Goal: Task Accomplishment & Management: Manage account settings

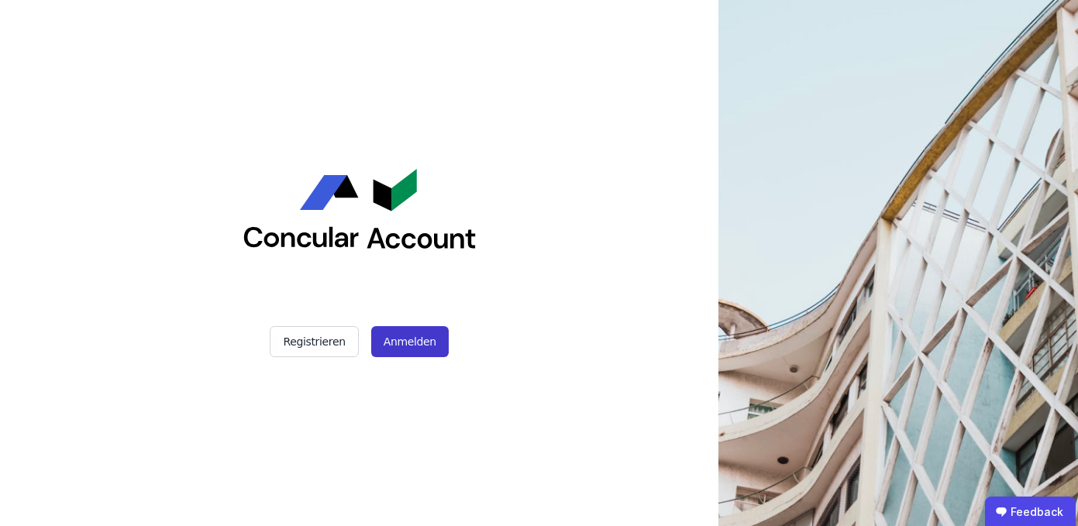
click at [395, 344] on button "Anmelden" at bounding box center [410, 341] width 78 height 31
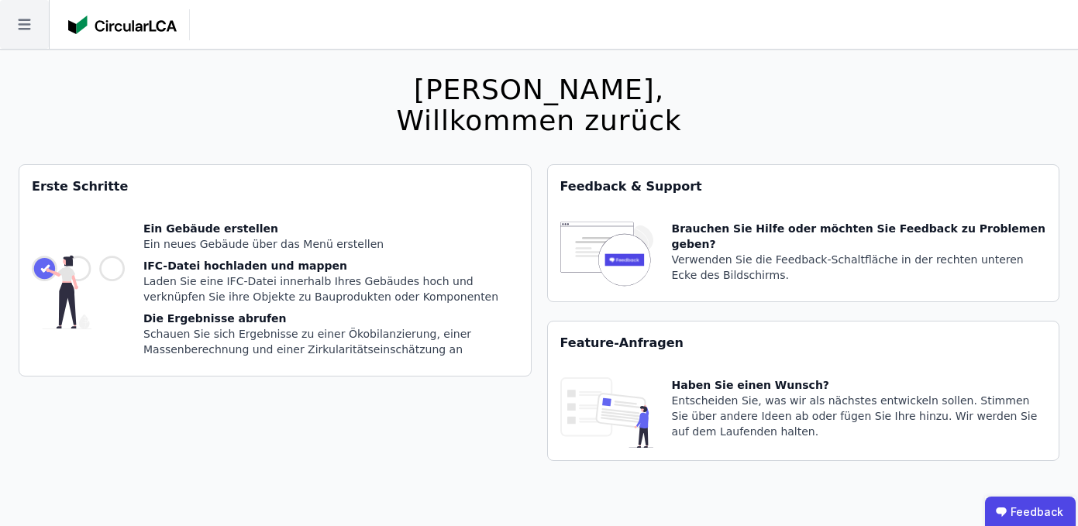
click at [19, 33] on icon at bounding box center [24, 24] width 49 height 49
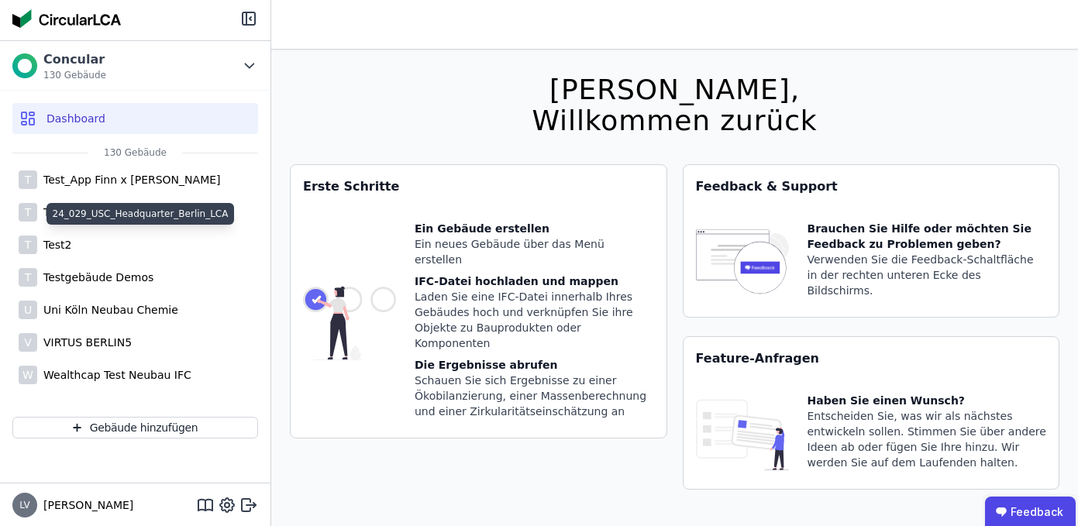
scroll to position [50, 0]
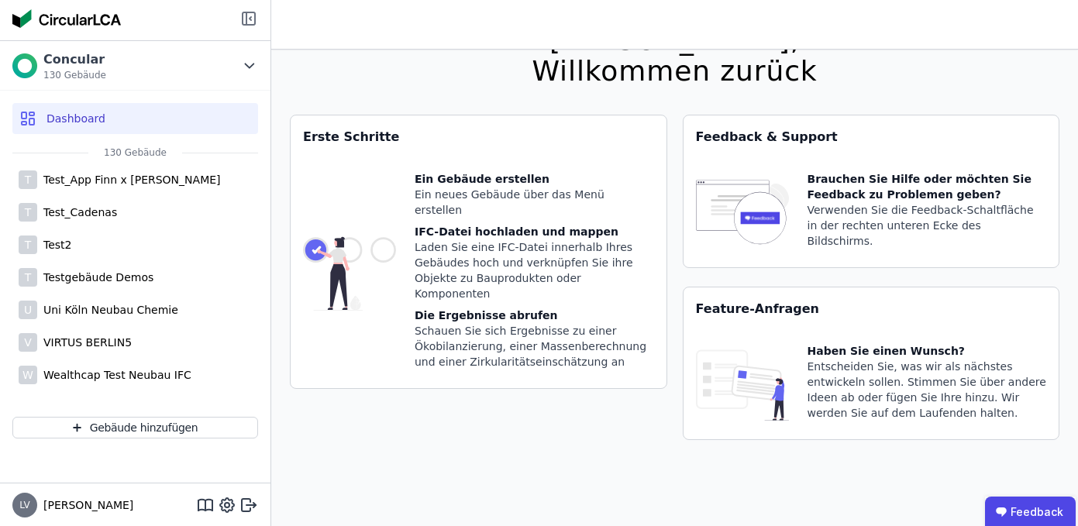
click at [249, 20] on icon at bounding box center [249, 18] width 19 height 19
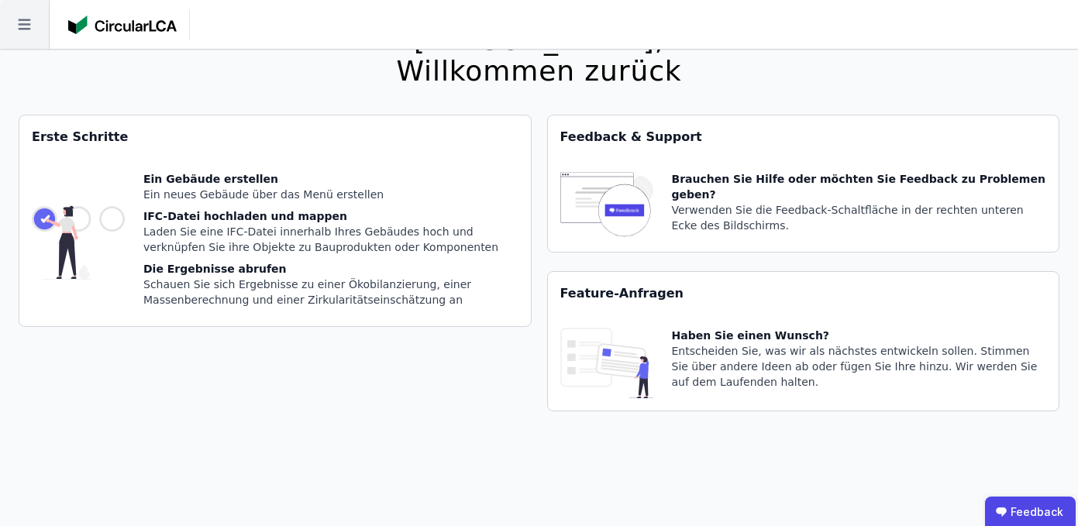
click at [29, 19] on icon at bounding box center [24, 24] width 12 height 11
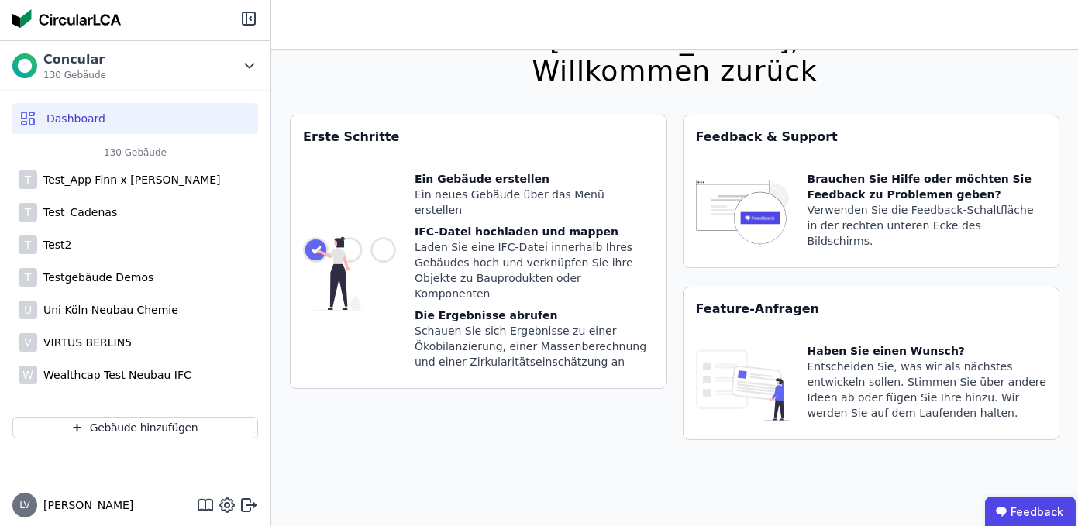
click at [67, 20] on img at bounding box center [66, 18] width 109 height 19
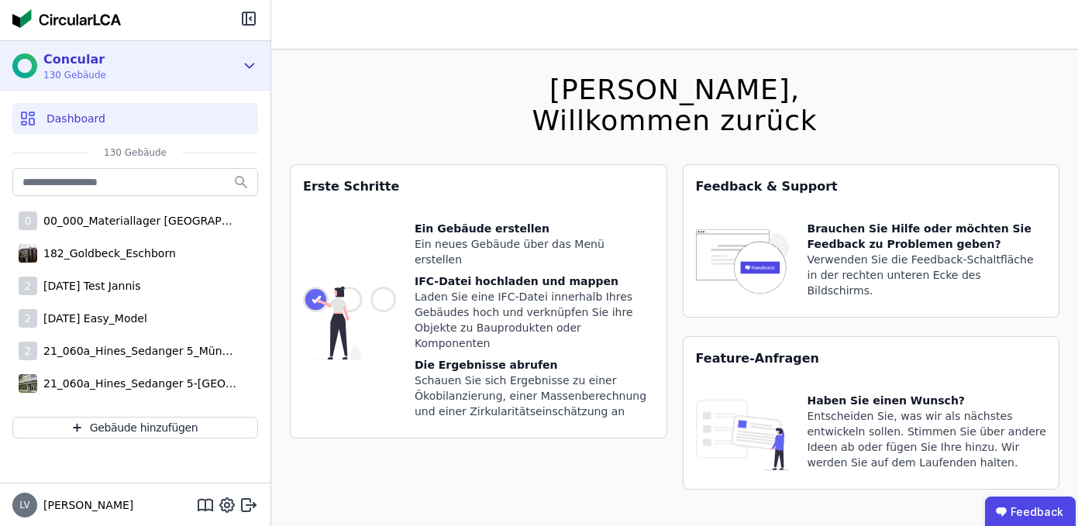
click at [251, 60] on icon at bounding box center [249, 66] width 17 height 19
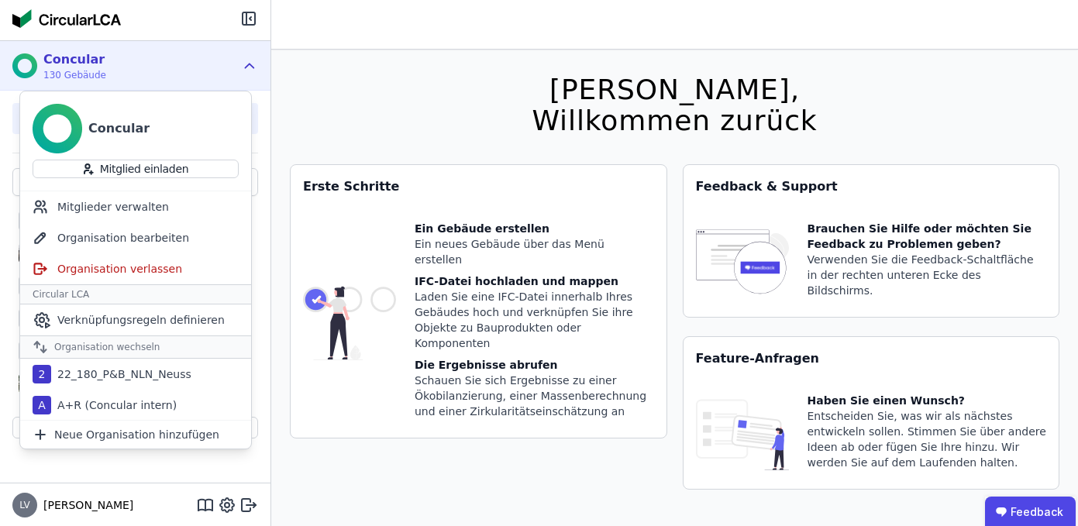
click at [317, 73] on div "[PERSON_NAME], Willkommen zurück Sie verwenden derzeit eine Beta-Version. Es kö…" at bounding box center [675, 313] width 770 height 526
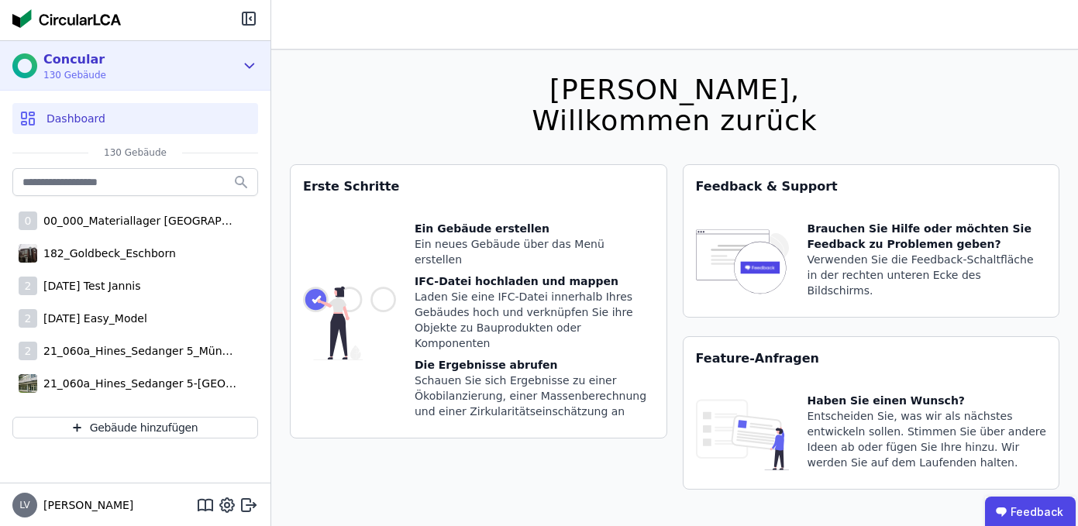
click at [245, 65] on icon at bounding box center [249, 66] width 17 height 19
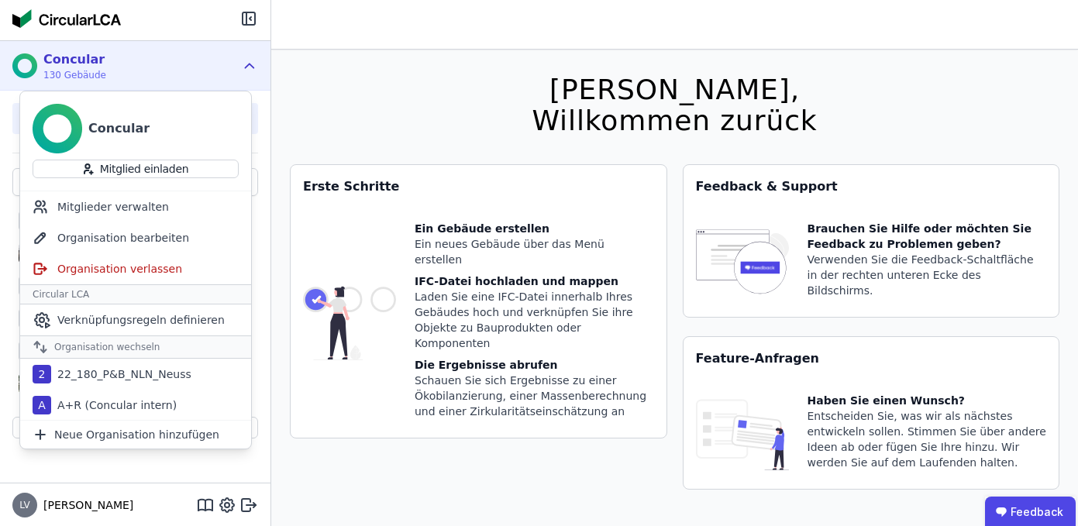
scroll to position [50, 0]
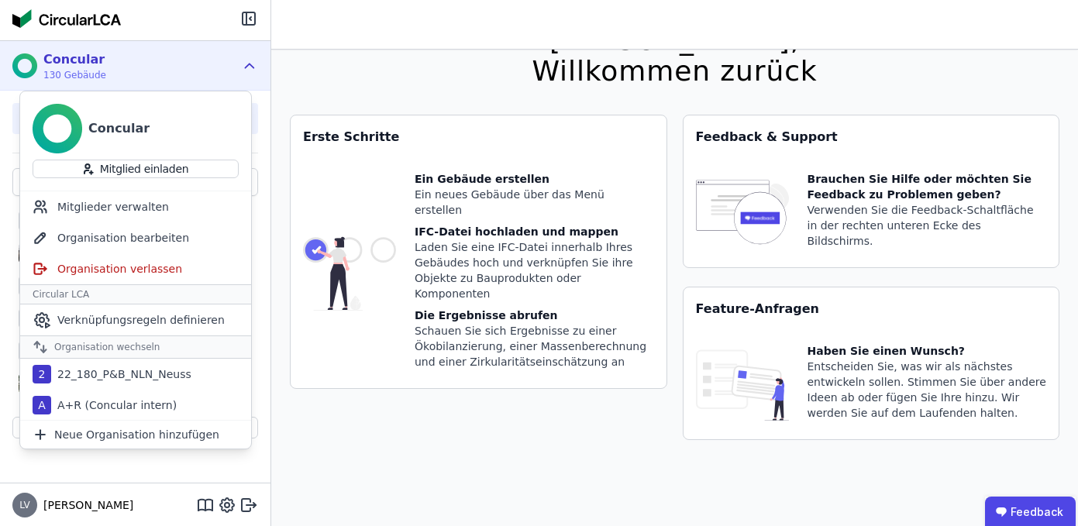
click at [343, 43] on header at bounding box center [674, 25] width 807 height 50
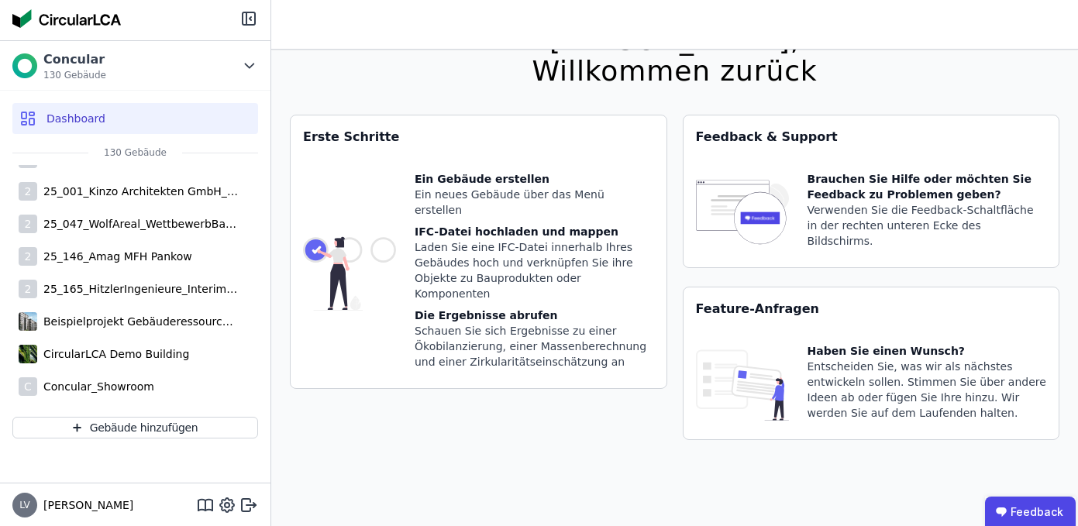
scroll to position [4046, 0]
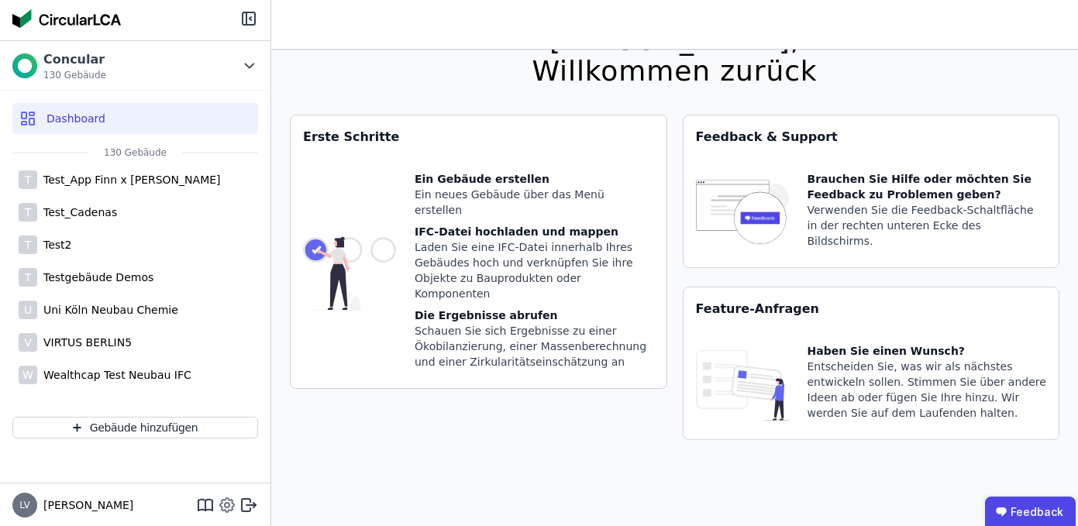
click at [232, 505] on icon at bounding box center [227, 505] width 19 height 19
select select "*"
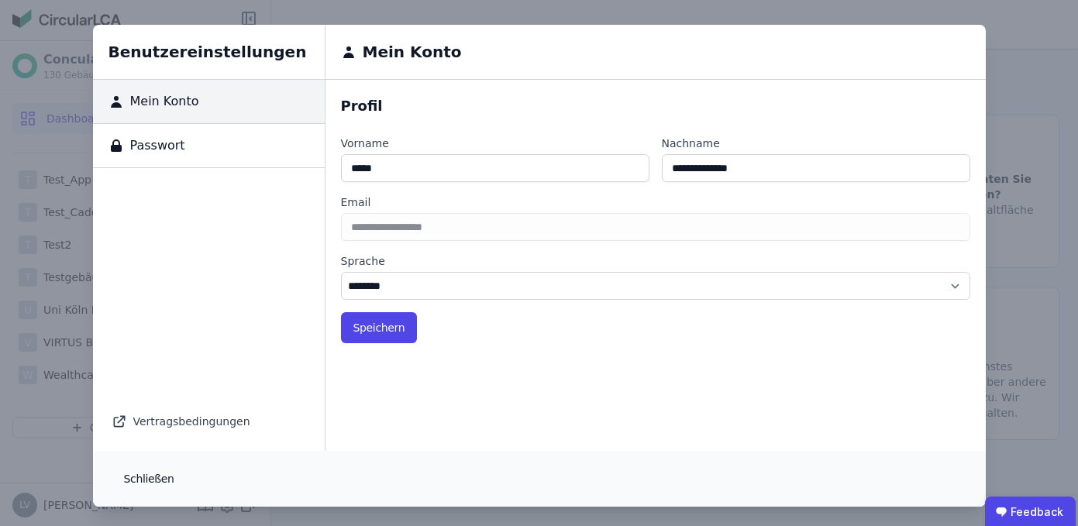
click at [154, 481] on button "Schließen" at bounding box center [149, 479] width 75 height 31
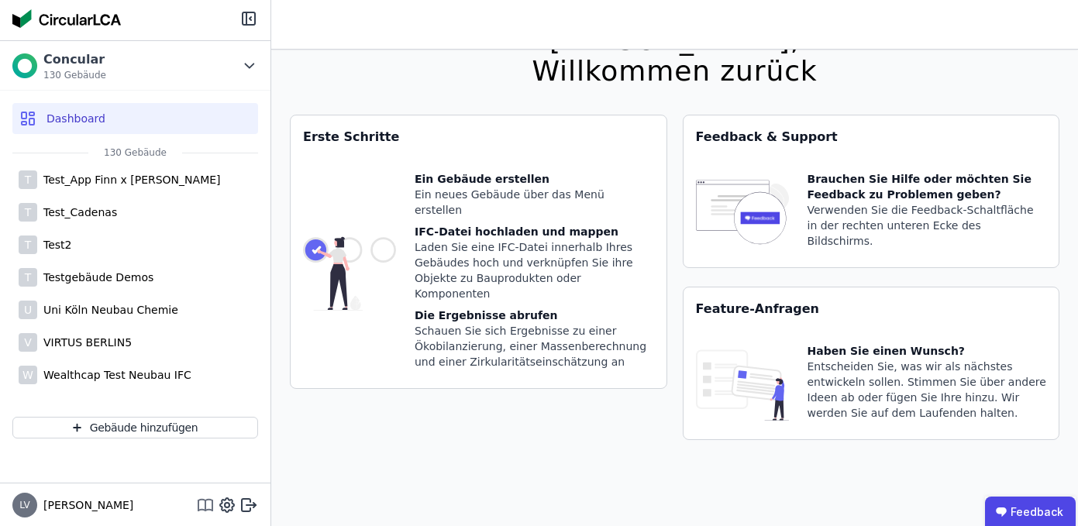
click at [199, 508] on icon at bounding box center [205, 505] width 19 height 19
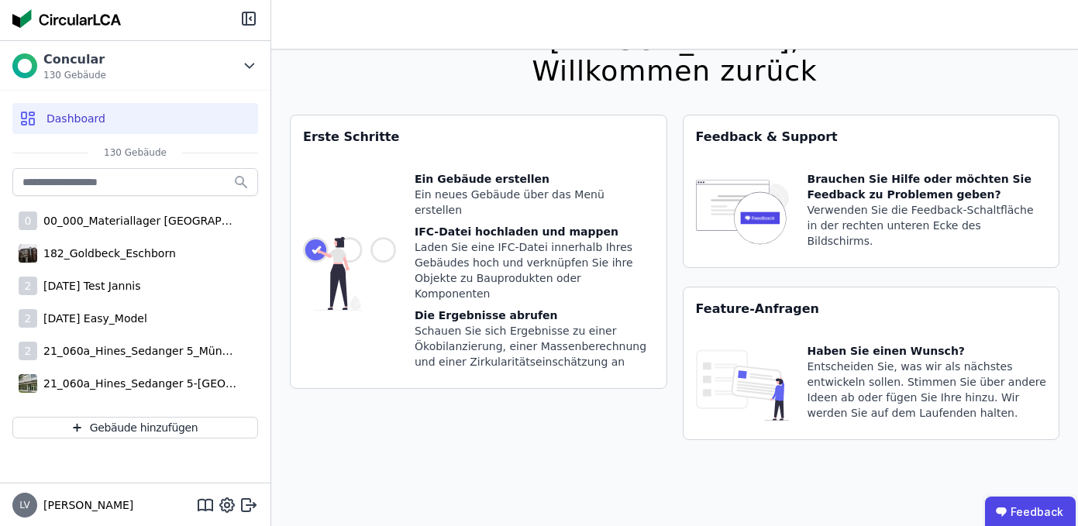
scroll to position [0, 0]
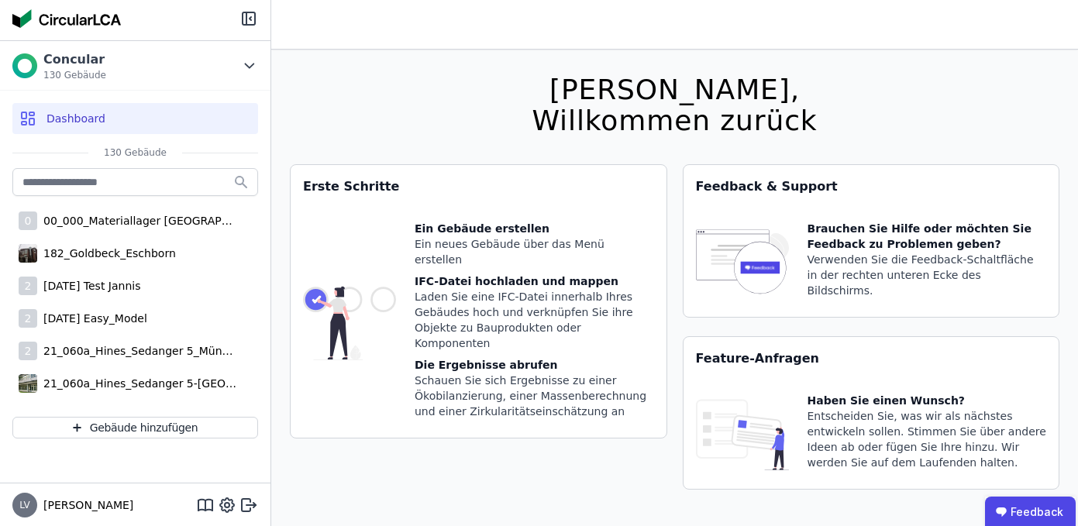
click at [78, 120] on span "Dashboard" at bounding box center [76, 119] width 59 height 16
click at [47, 504] on span "[PERSON_NAME]" at bounding box center [85, 506] width 96 height 16
click at [21, 504] on span "LV" at bounding box center [24, 505] width 11 height 9
click at [227, 504] on icon at bounding box center [227, 505] width 5 height 5
select select "*"
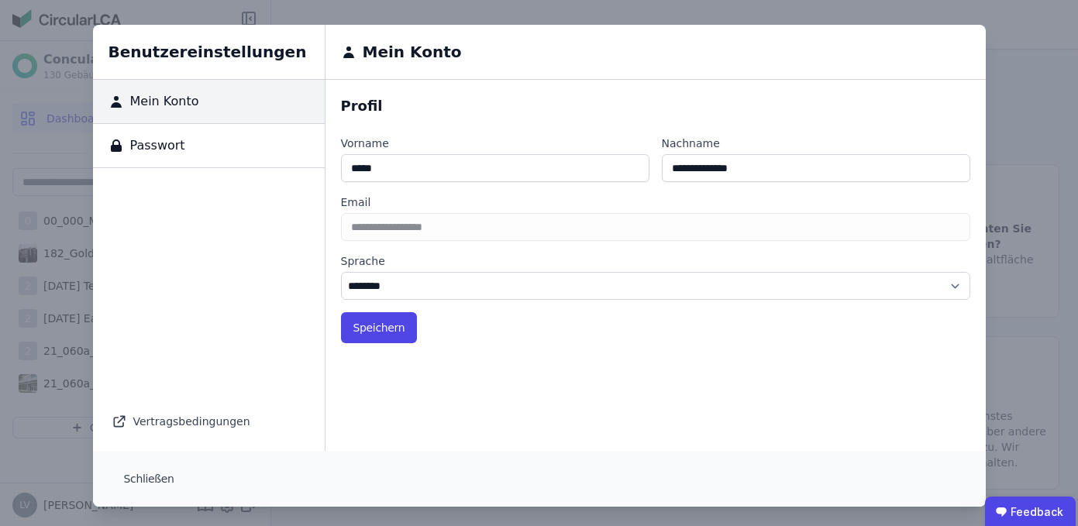
click at [266, 143] on div "Passwort" at bounding box center [209, 146] width 232 height 44
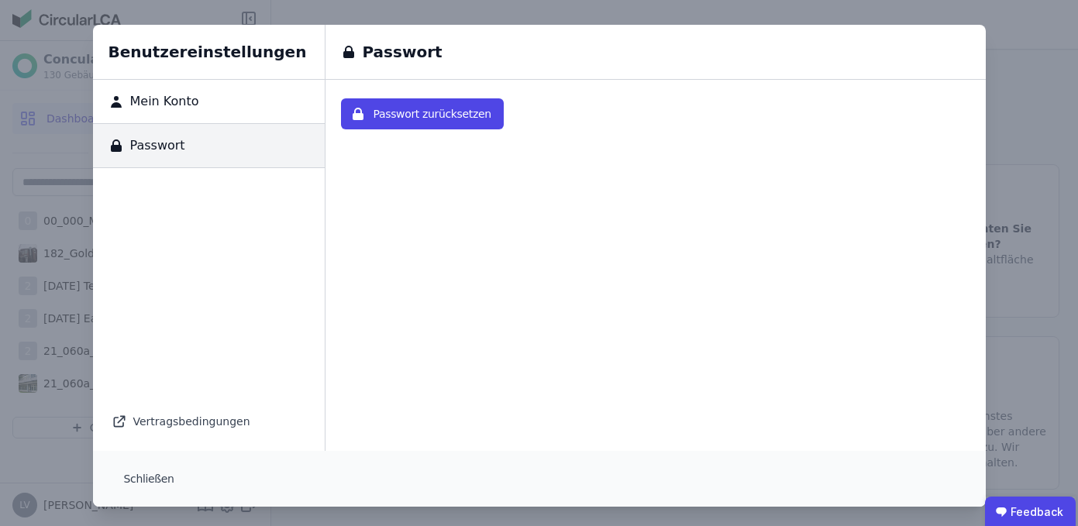
click at [240, 109] on div "Mein Konto" at bounding box center [209, 102] width 232 height 44
select select "*"
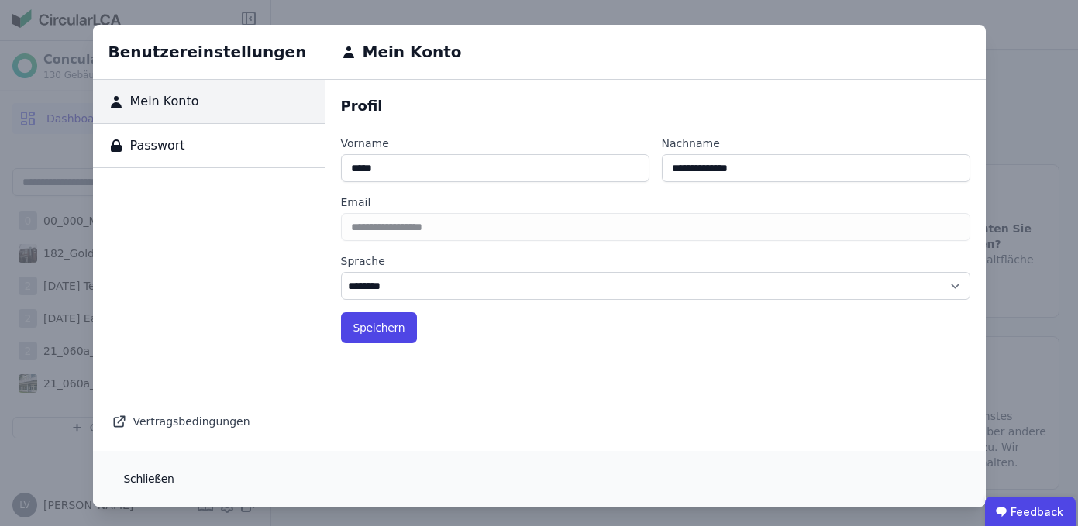
click at [141, 475] on button "Schließen" at bounding box center [149, 479] width 75 height 31
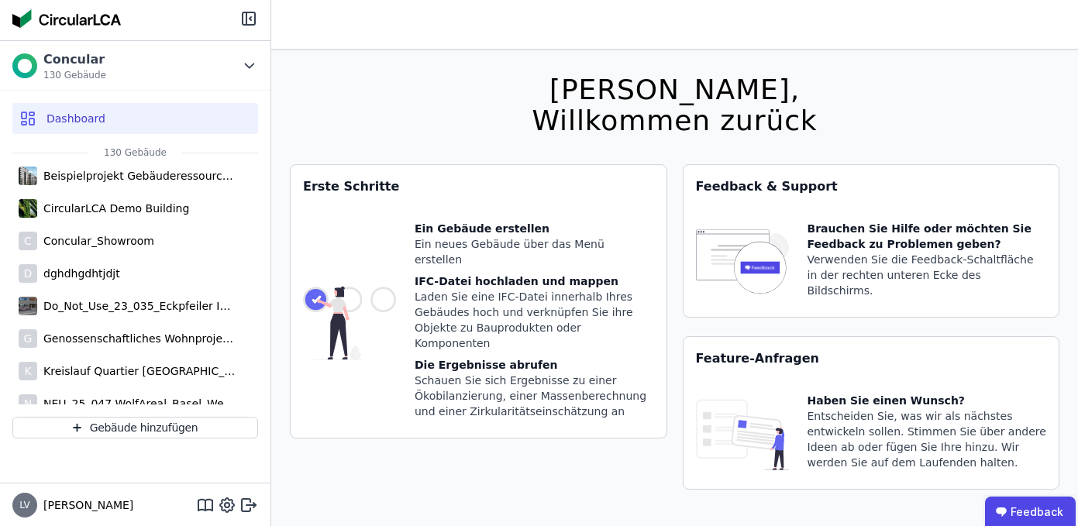
scroll to position [4046, 0]
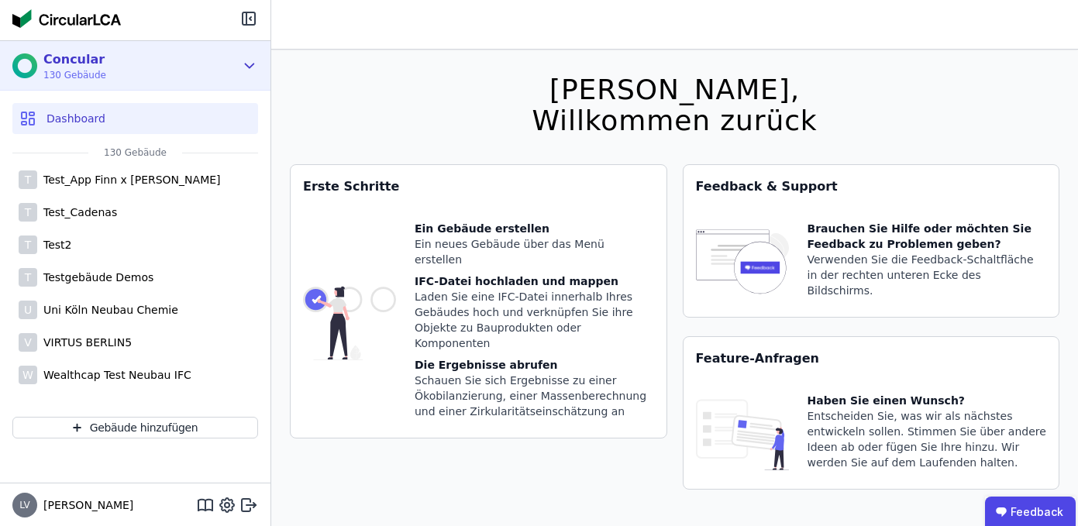
click at [84, 69] on span "130 Gebäude" at bounding box center [74, 75] width 63 height 12
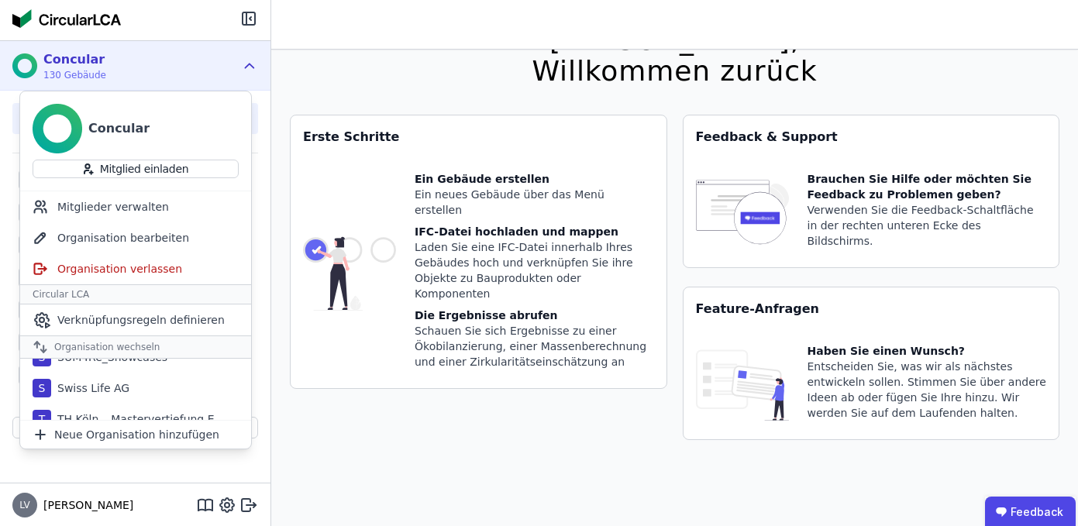
scroll to position [695, 0]
click at [102, 387] on div "Swiss Life AG" at bounding box center [90, 393] width 78 height 16
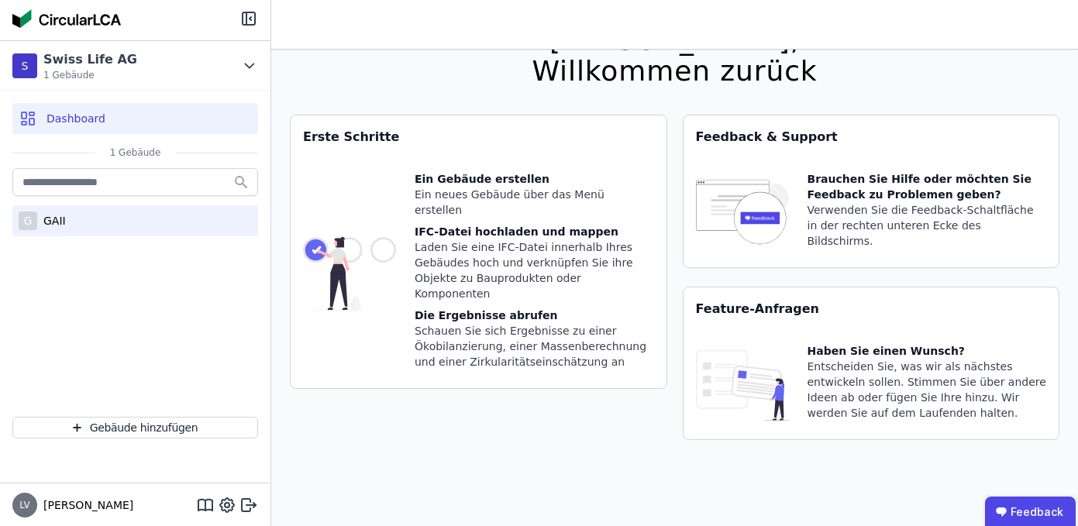
click at [66, 222] on div "G GAII" at bounding box center [135, 220] width 246 height 31
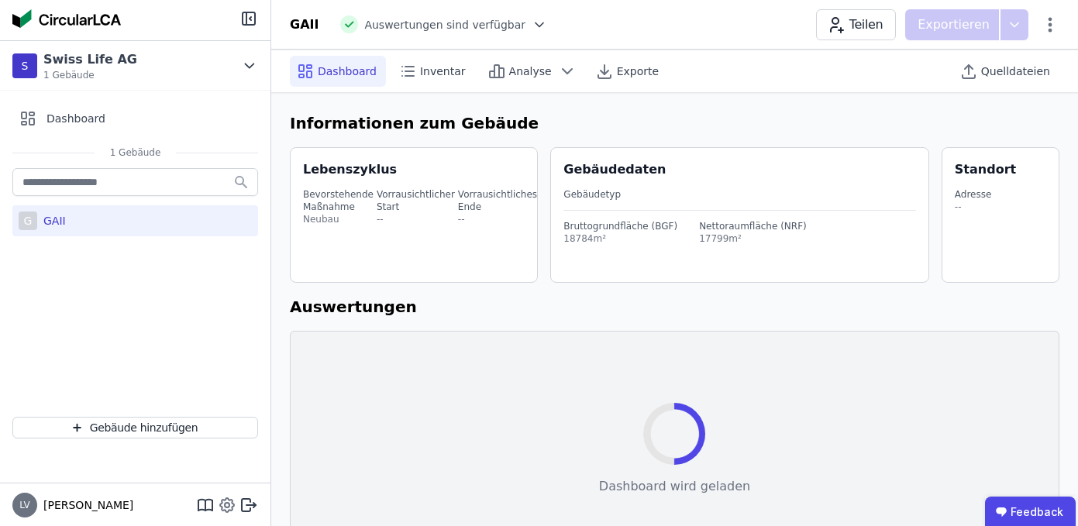
click at [225, 509] on icon at bounding box center [227, 505] width 19 height 19
select select "*"
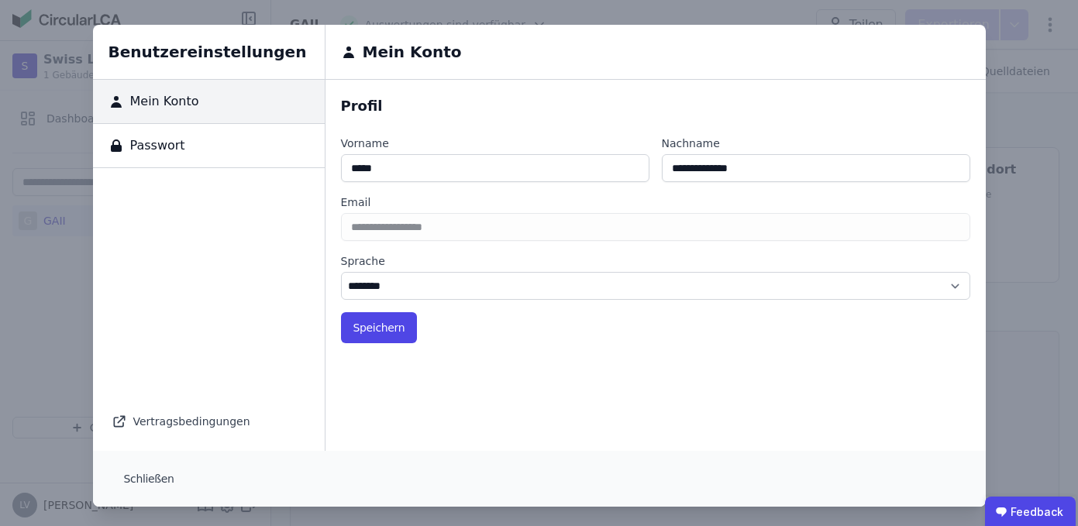
click at [61, 393] on div "Benutzereinstellungen Mein Konto Passwort Vertragsbedingungen Mein Konto Profil…" at bounding box center [539, 266] width 1078 height 532
click at [133, 479] on button "Schließen" at bounding box center [149, 479] width 75 height 31
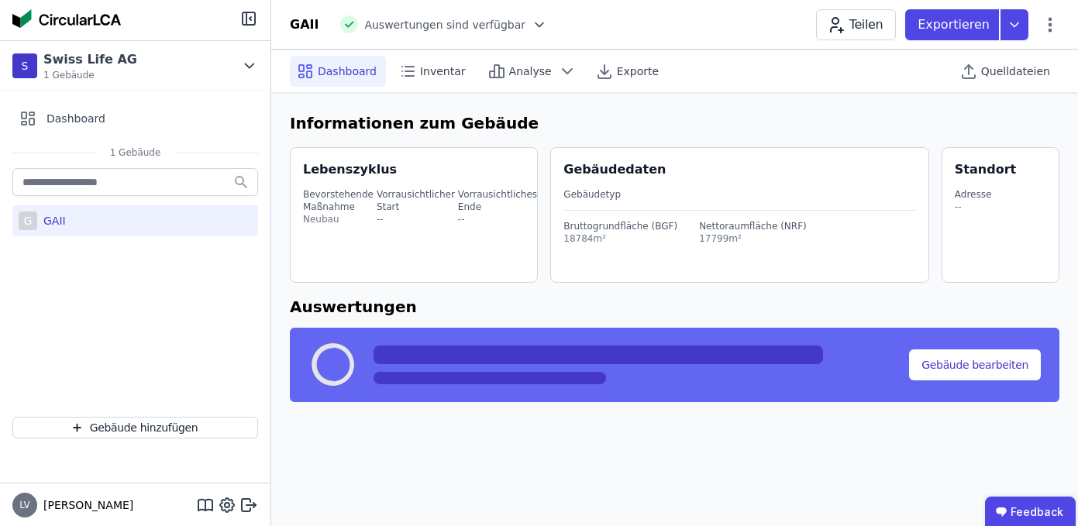
select select "*"
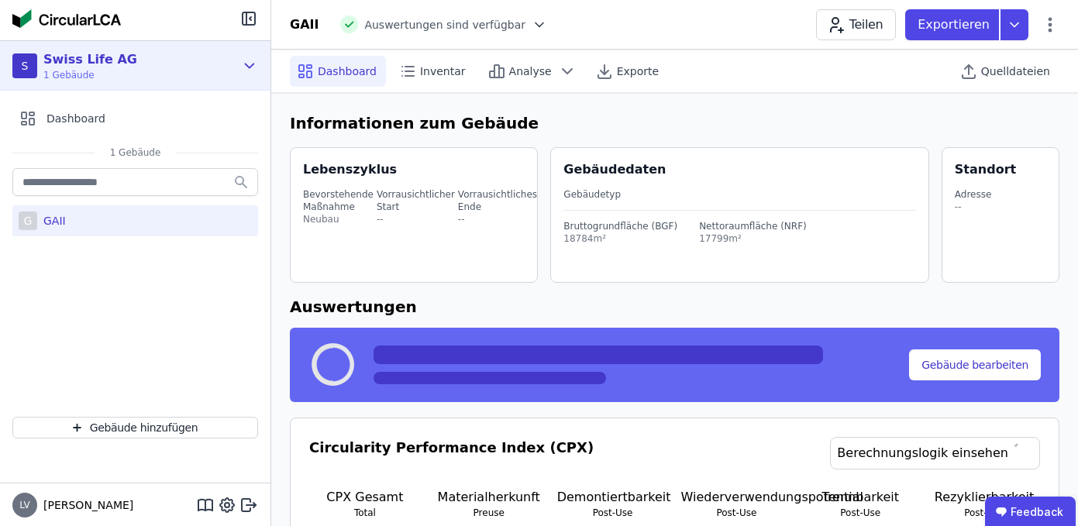
click at [246, 62] on icon at bounding box center [249, 66] width 17 height 19
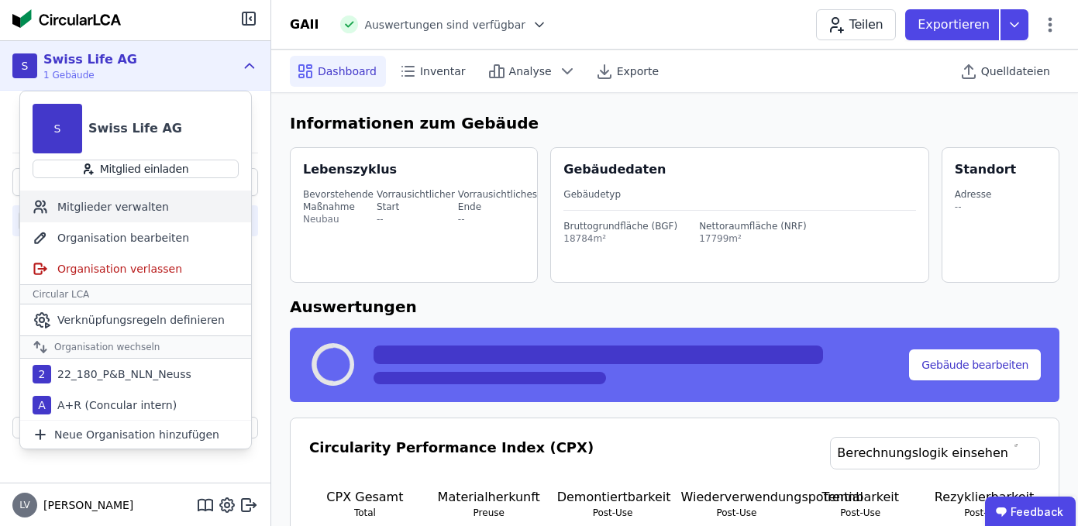
click at [161, 200] on div "Mitglieder verwalten" at bounding box center [135, 206] width 231 height 31
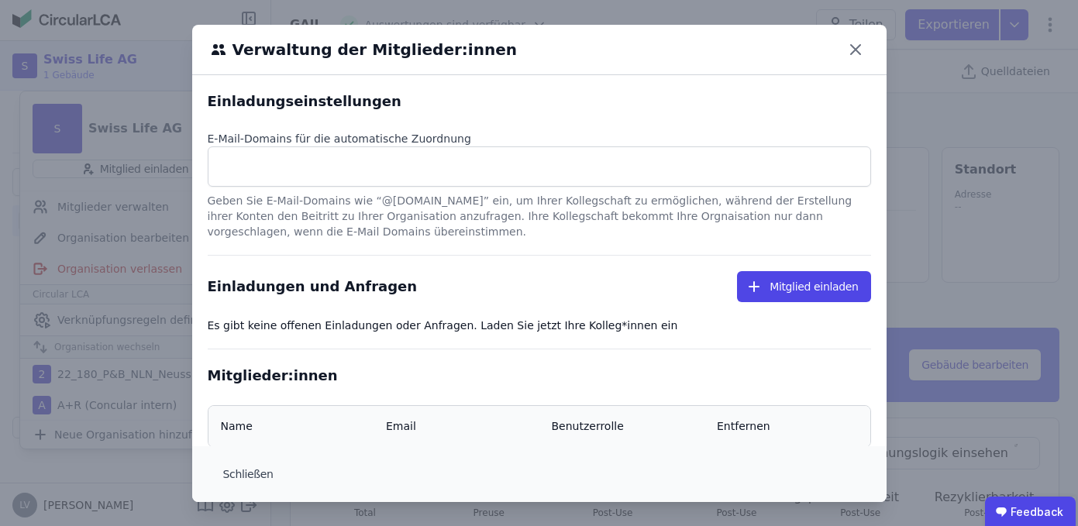
select select "*"
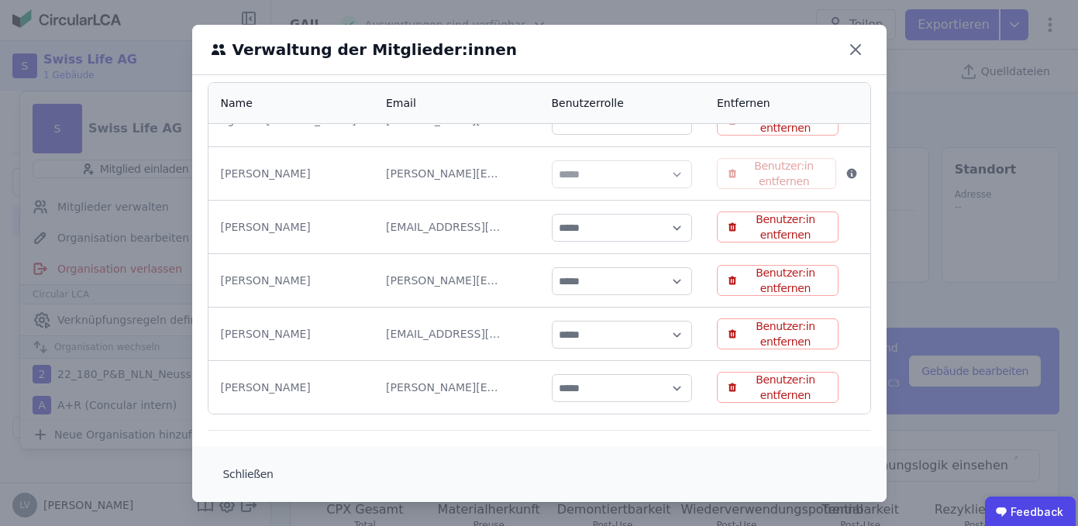
scroll to position [1, 0]
click at [850, 49] on icon at bounding box center [855, 48] width 25 height 25
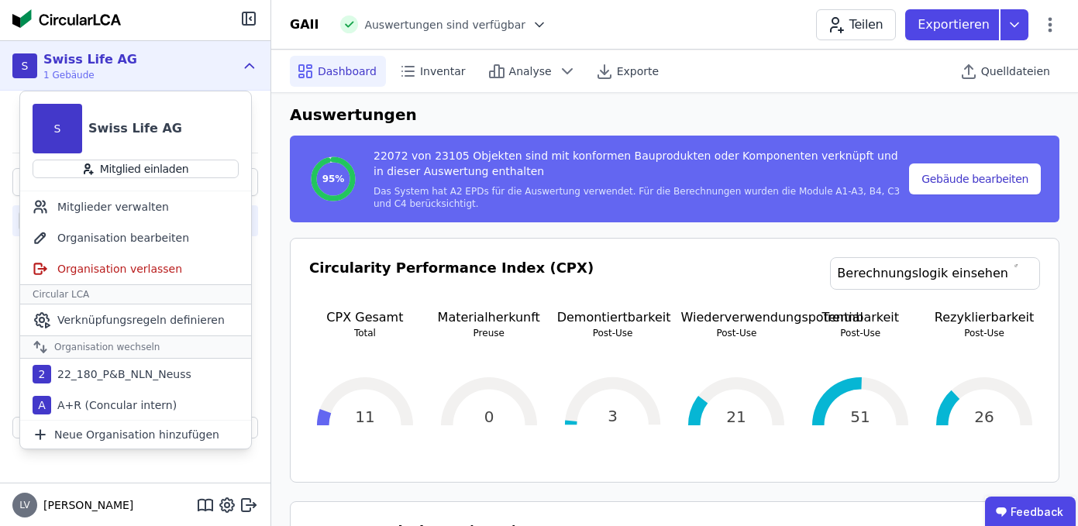
scroll to position [0, 0]
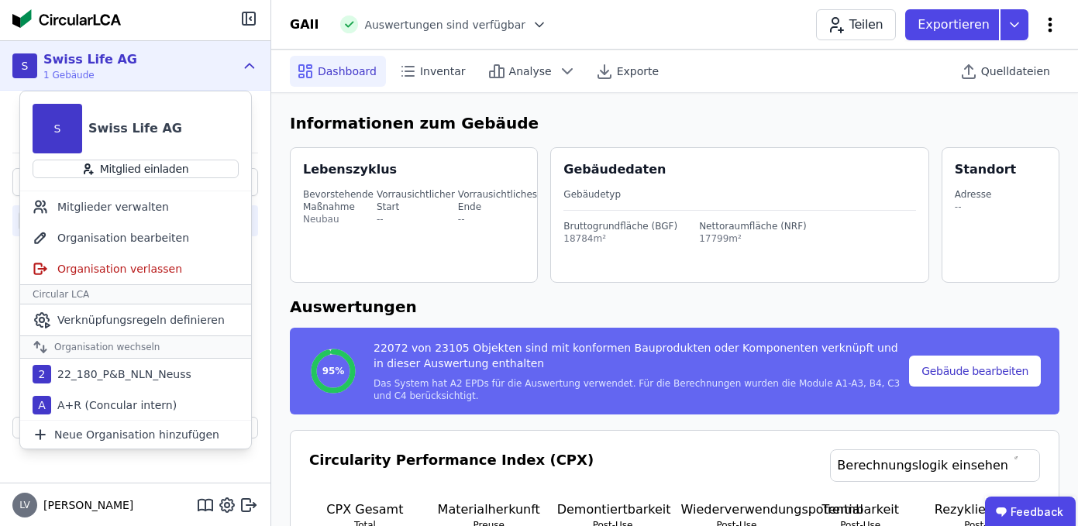
click at [1053, 29] on icon at bounding box center [1050, 25] width 19 height 19
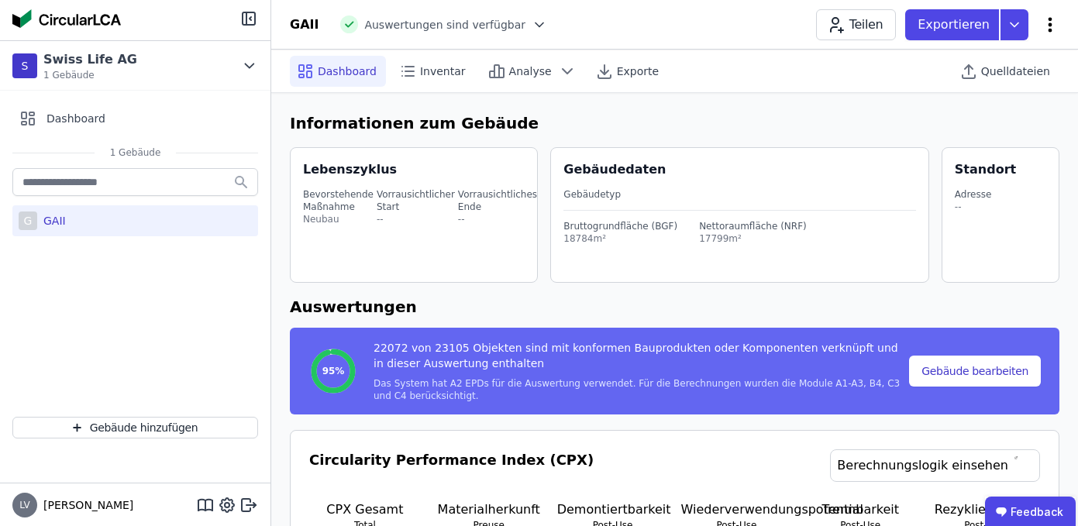
click at [1051, 26] on icon at bounding box center [1050, 25] width 19 height 19
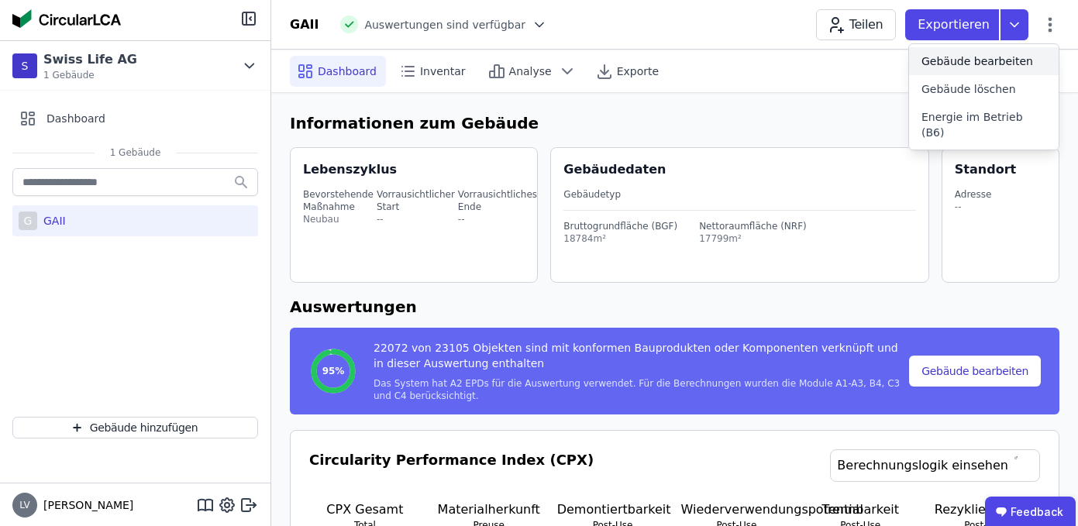
click at [995, 53] on span "Gebäude bearbeiten" at bounding box center [978, 61] width 112 height 16
select select "*"
select select "**********"
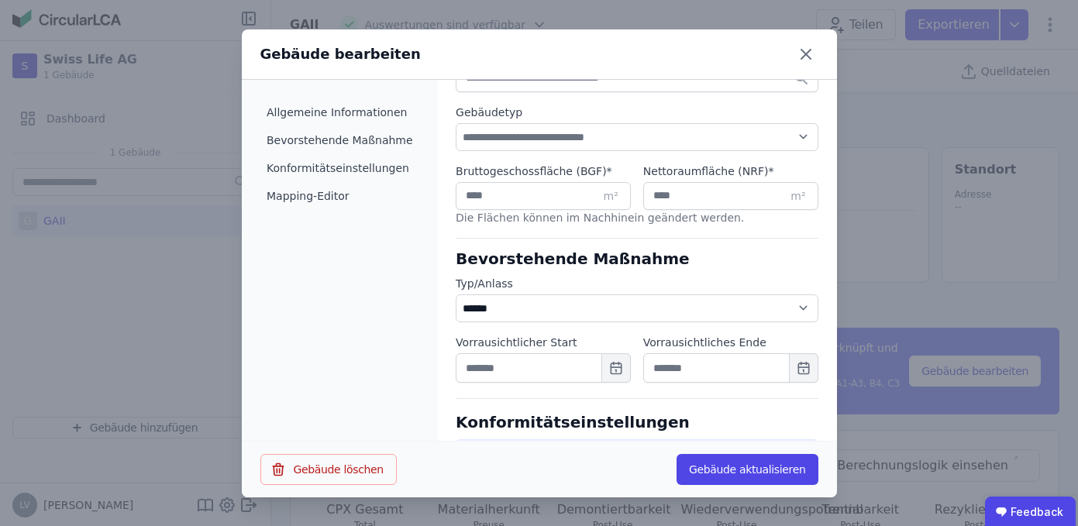
scroll to position [336, 0]
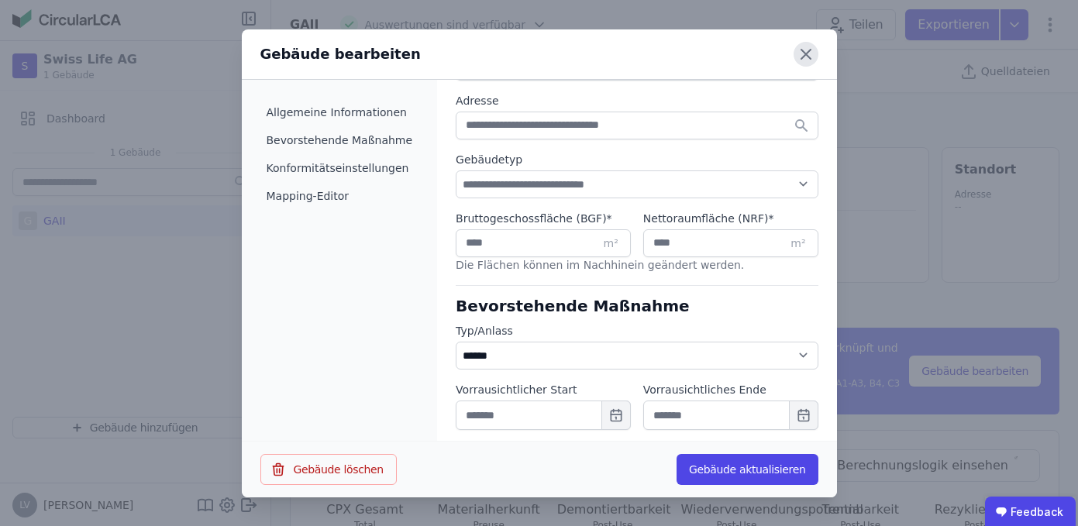
click at [807, 57] on icon at bounding box center [806, 54] width 25 height 25
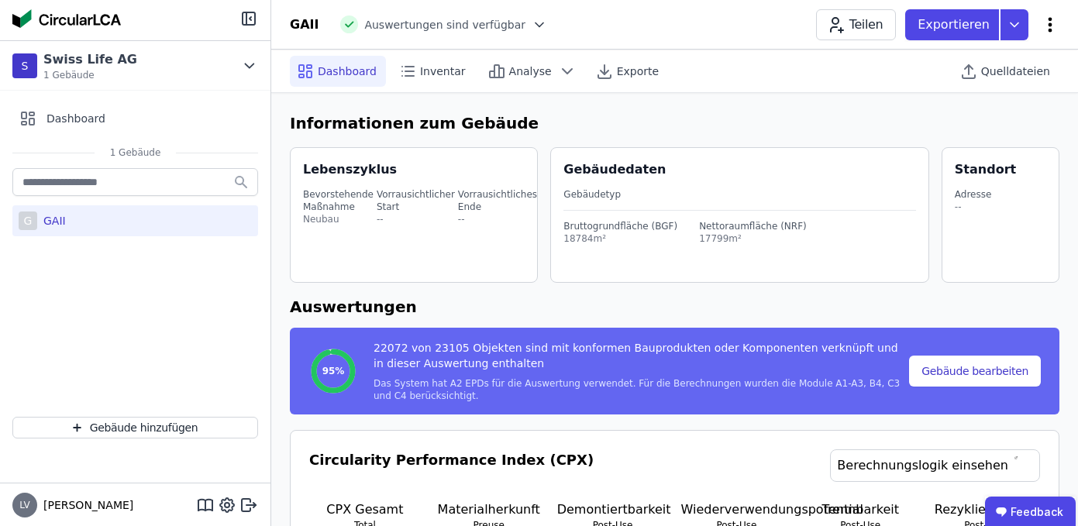
click at [1050, 19] on icon at bounding box center [1051, 24] width 4 height 15
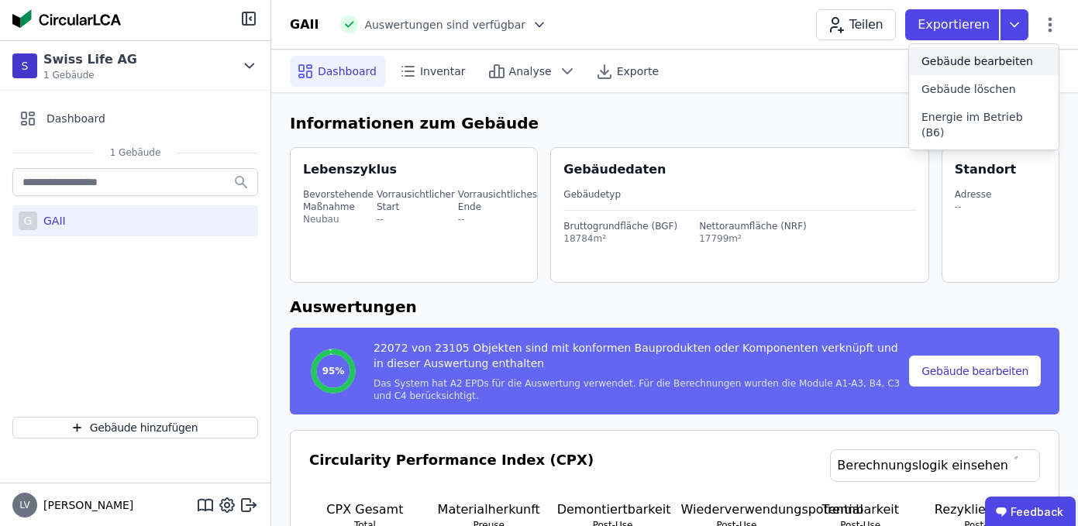
click at [976, 61] on span "Gebäude bearbeiten" at bounding box center [978, 61] width 112 height 16
select select "*"
select select "**********"
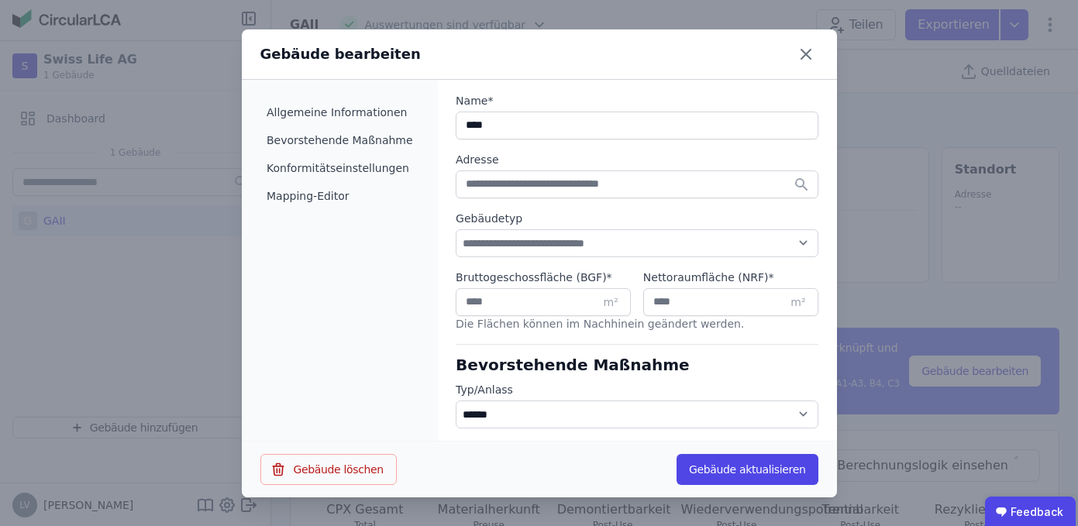
scroll to position [282, 0]
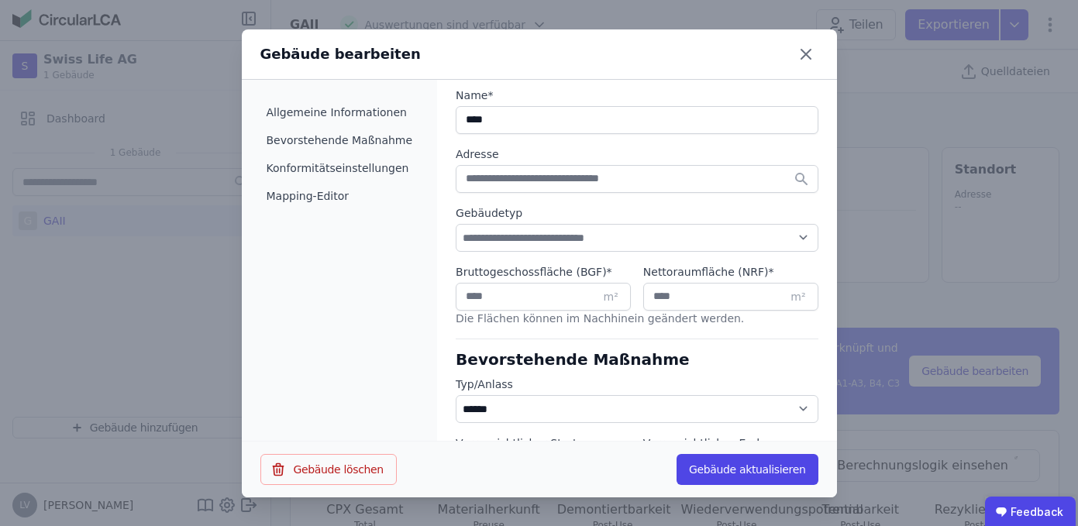
click at [903, 121] on div "**********" at bounding box center [539, 263] width 1078 height 526
click at [802, 53] on icon at bounding box center [806, 54] width 25 height 25
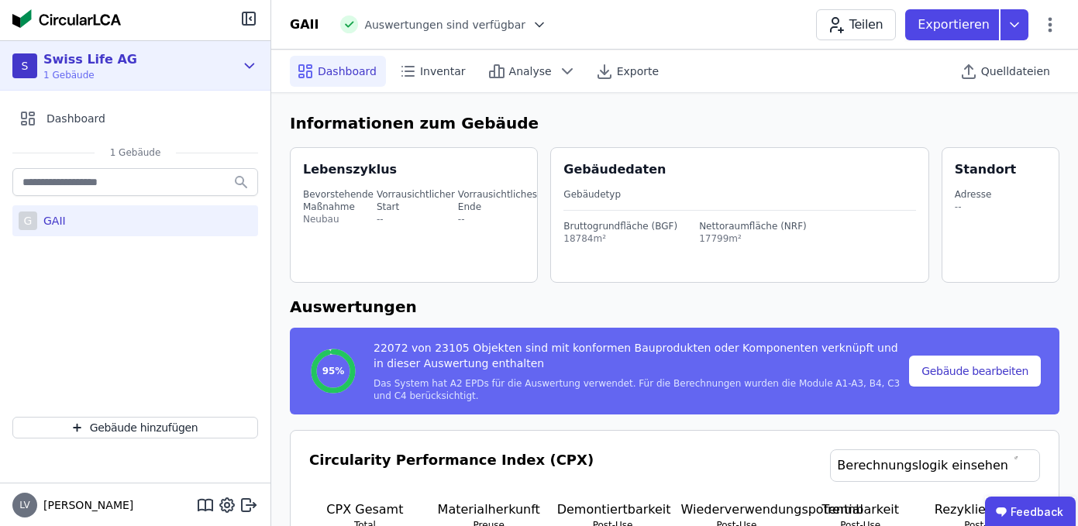
click at [222, 57] on div "S Swiss Life AG 1 Gebäude" at bounding box center [123, 65] width 222 height 31
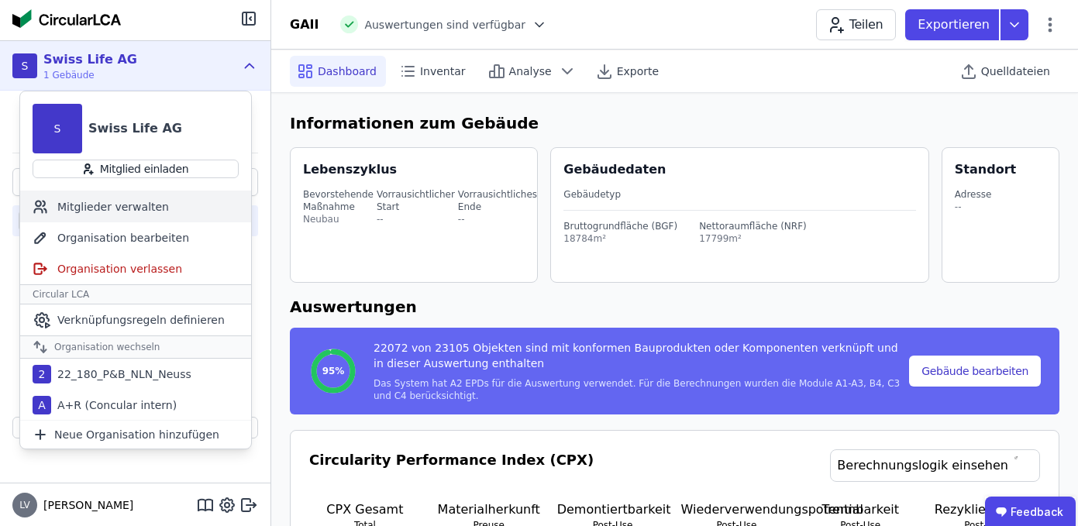
click at [153, 208] on div "Mitglieder verwalten" at bounding box center [135, 206] width 231 height 31
select select "*"
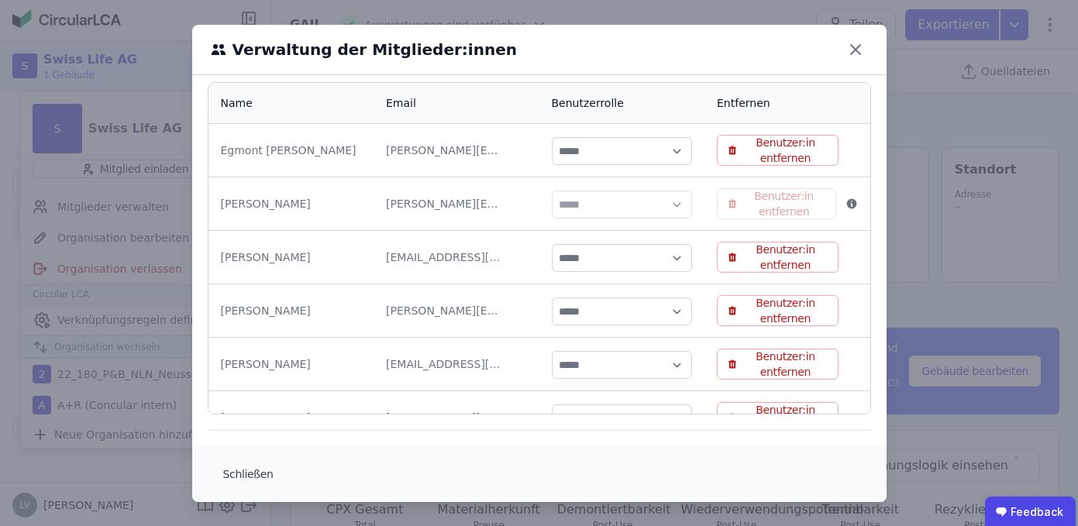
scroll to position [30, 0]
